Goal: Information Seeking & Learning: Learn about a topic

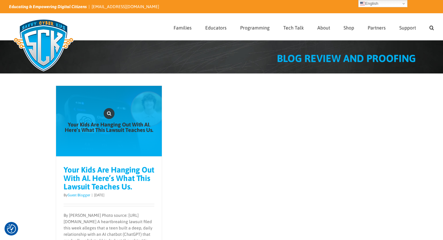
click at [125, 133] on link "Your Kids Are Hanging Out With AI. Here’s What This Lawsuit Teaches Us." at bounding box center [109, 121] width 106 height 71
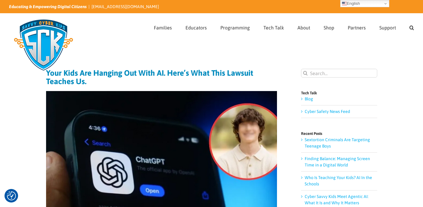
click at [37, 33] on img at bounding box center [43, 45] width 69 height 60
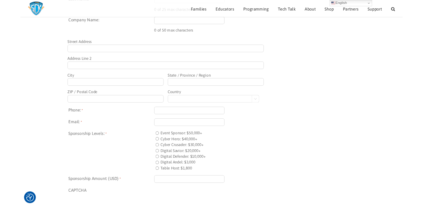
scroll to position [415, 0]
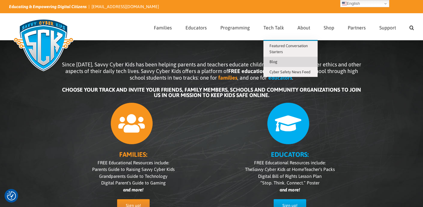
click at [272, 63] on span "Blog" at bounding box center [273, 62] width 8 height 5
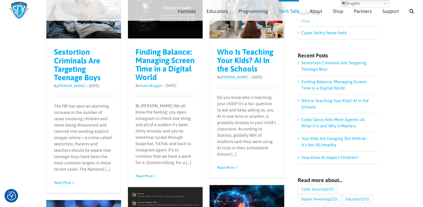
scroll to position [106, 0]
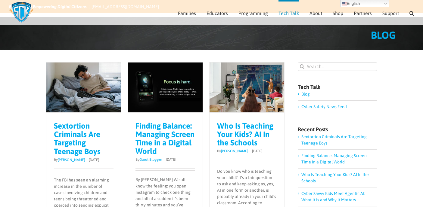
scroll to position [106, 0]
